Goal: Information Seeking & Learning: Compare options

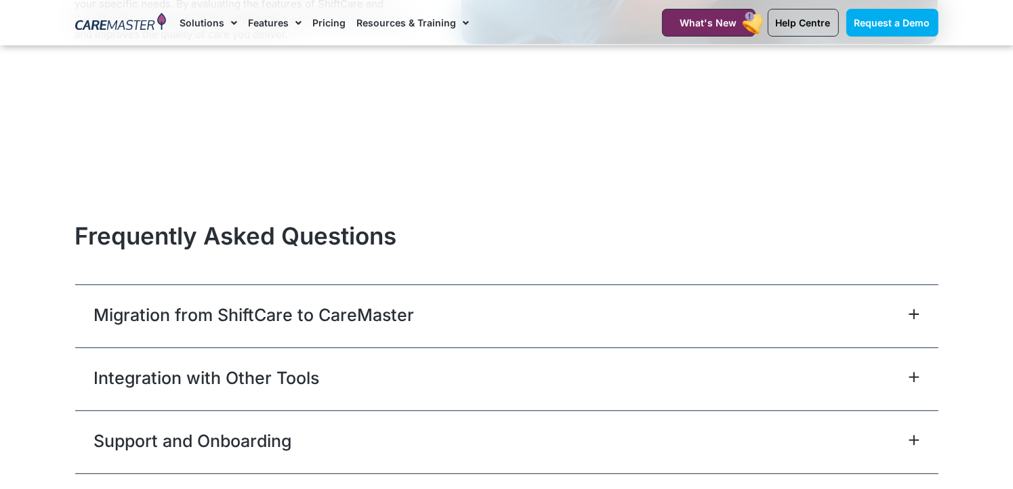
scroll to position [5690, 0]
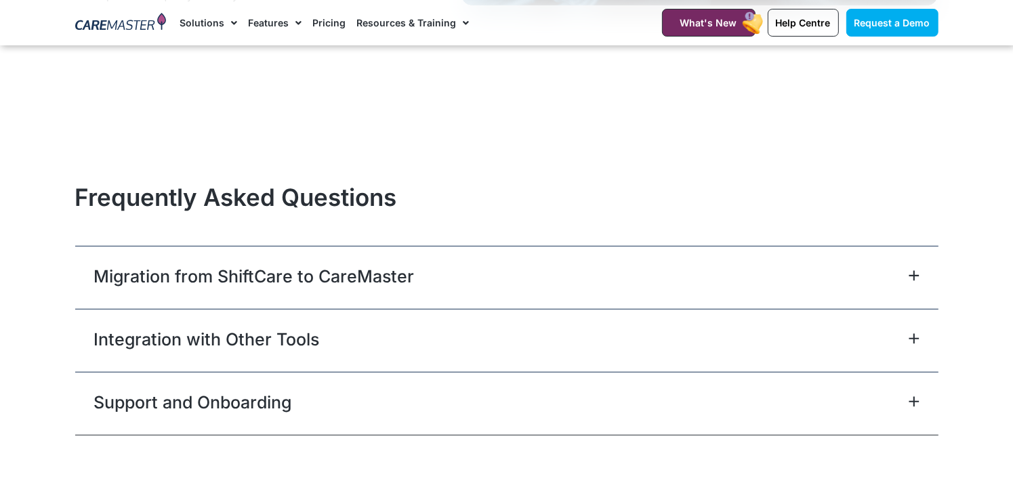
click at [913, 277] on icon at bounding box center [913, 275] width 9 height 9
click at [912, 272] on icon at bounding box center [913, 275] width 11 height 11
click at [912, 274] on icon at bounding box center [913, 275] width 11 height 11
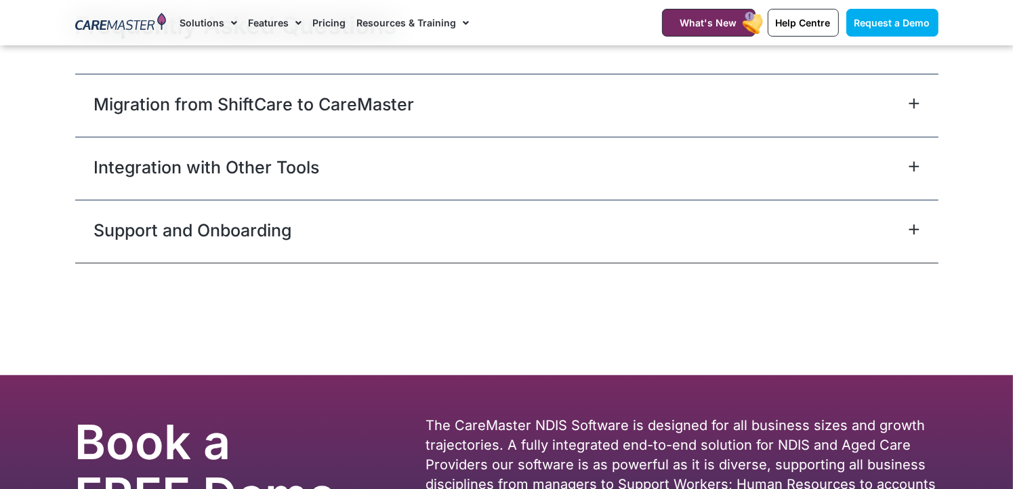
scroll to position [5893, 0]
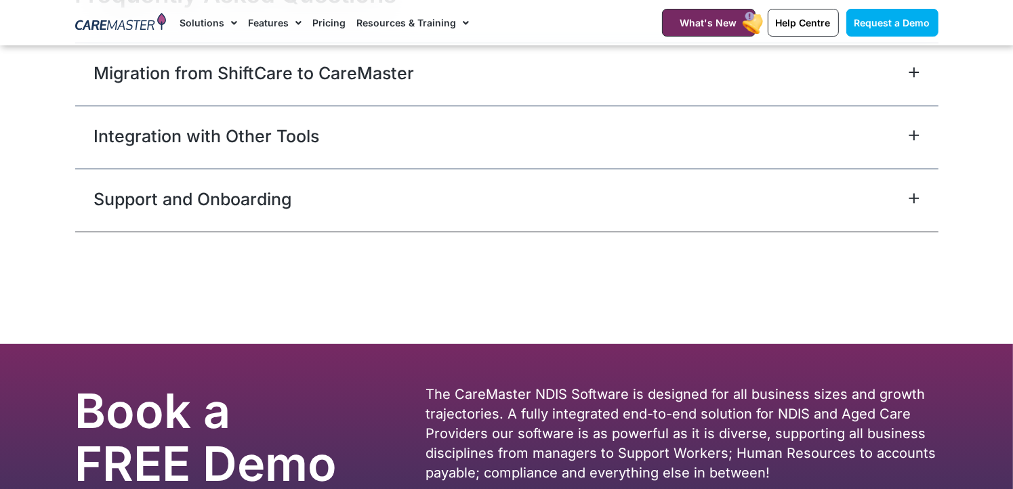
click at [911, 74] on icon at bounding box center [913, 72] width 9 height 9
click at [236, 71] on link "Migration from ShiftCare to CareMaster" at bounding box center [254, 73] width 320 height 24
click at [912, 69] on icon at bounding box center [913, 72] width 11 height 11
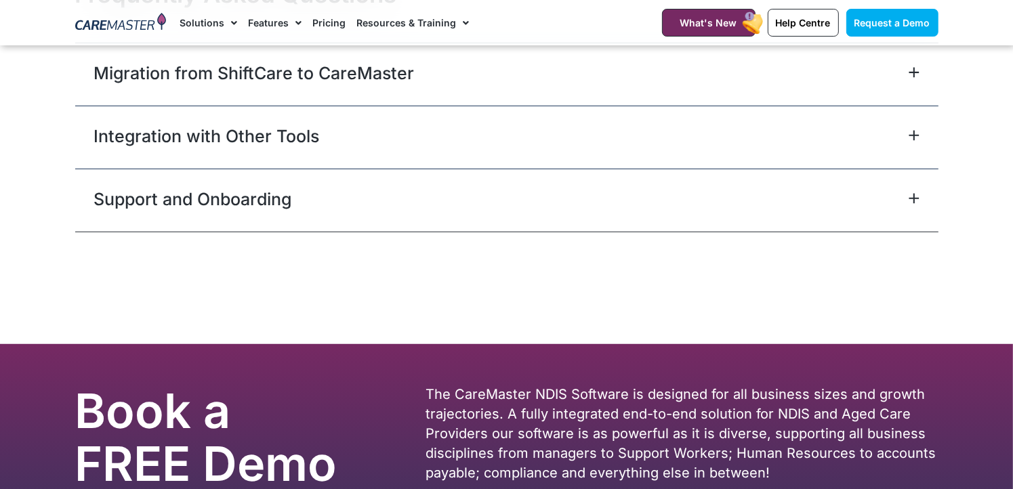
click at [266, 139] on link "Integration with Other Tools" at bounding box center [207, 136] width 226 height 24
click at [913, 70] on icon at bounding box center [913, 72] width 9 height 9
click at [324, 72] on link "Migration from ShiftCare to CareMaster" at bounding box center [254, 73] width 320 height 24
click at [121, 80] on link "Migration from ShiftCare to CareMaster" at bounding box center [254, 73] width 320 height 24
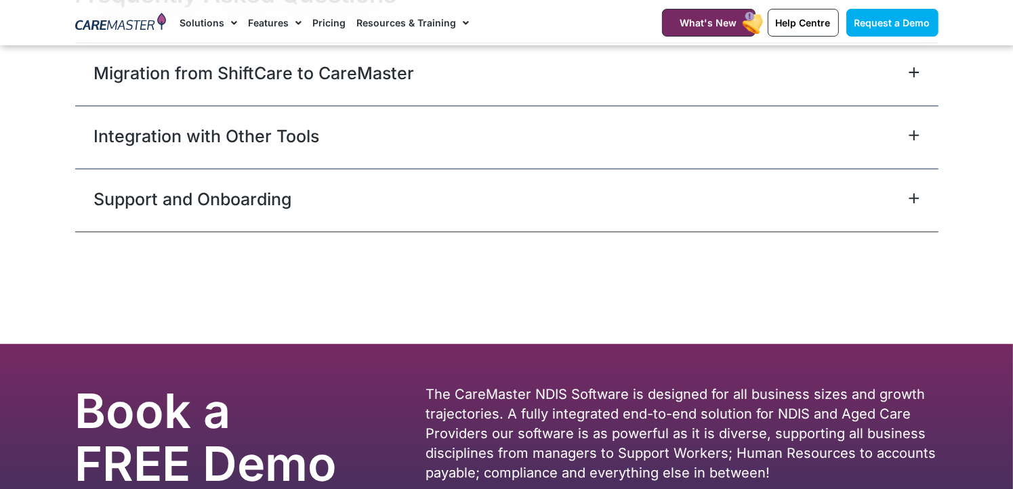
click at [364, 75] on link "Migration from ShiftCare to CareMaster" at bounding box center [254, 73] width 320 height 24
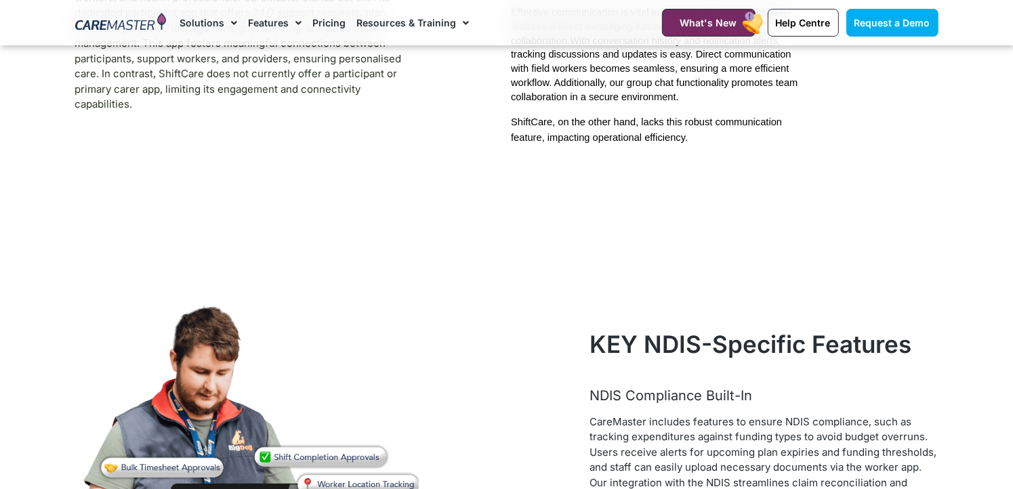
scroll to position [4267, 0]
